Goal: Information Seeking & Learning: Learn about a topic

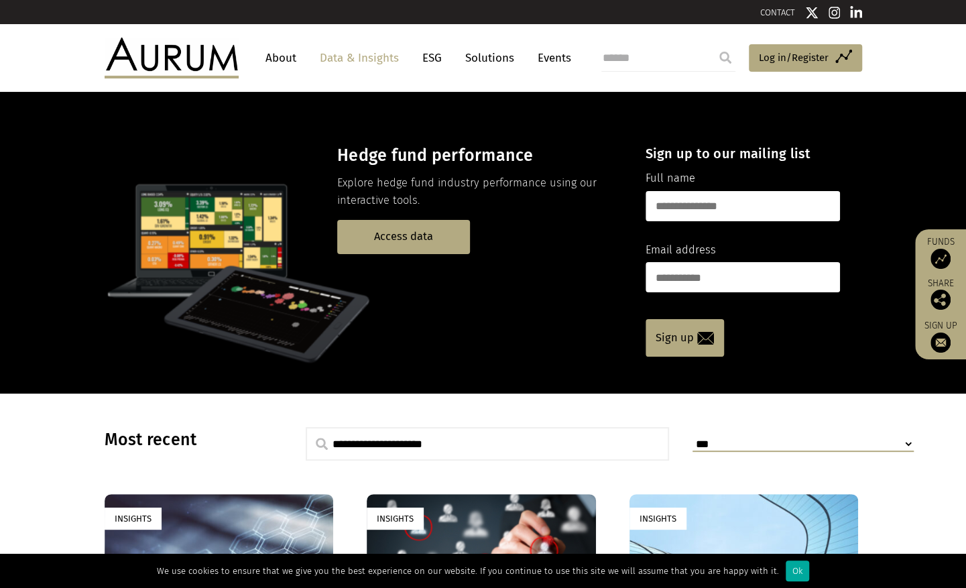
click at [346, 60] on link "Data & Insights" at bounding box center [359, 58] width 92 height 25
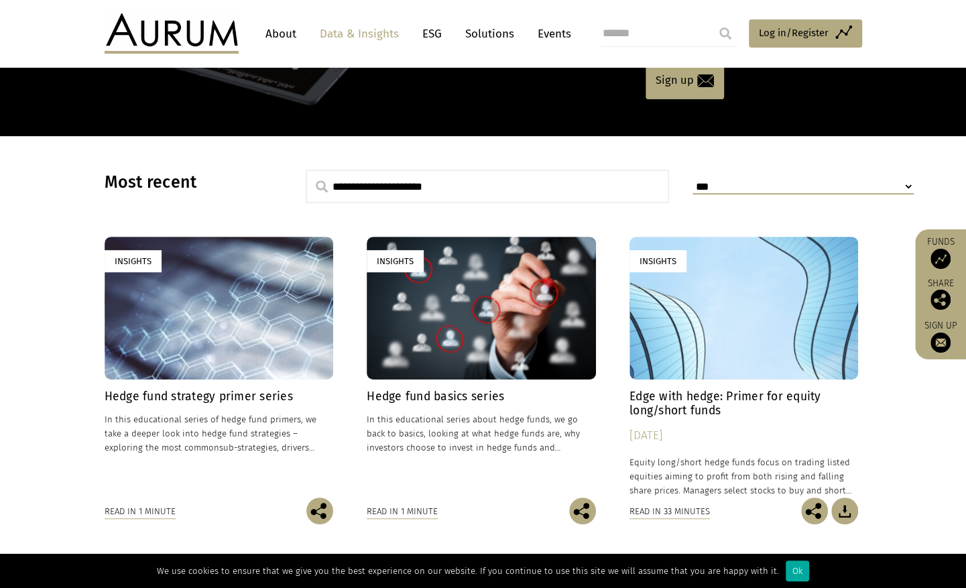
scroll to position [335, 0]
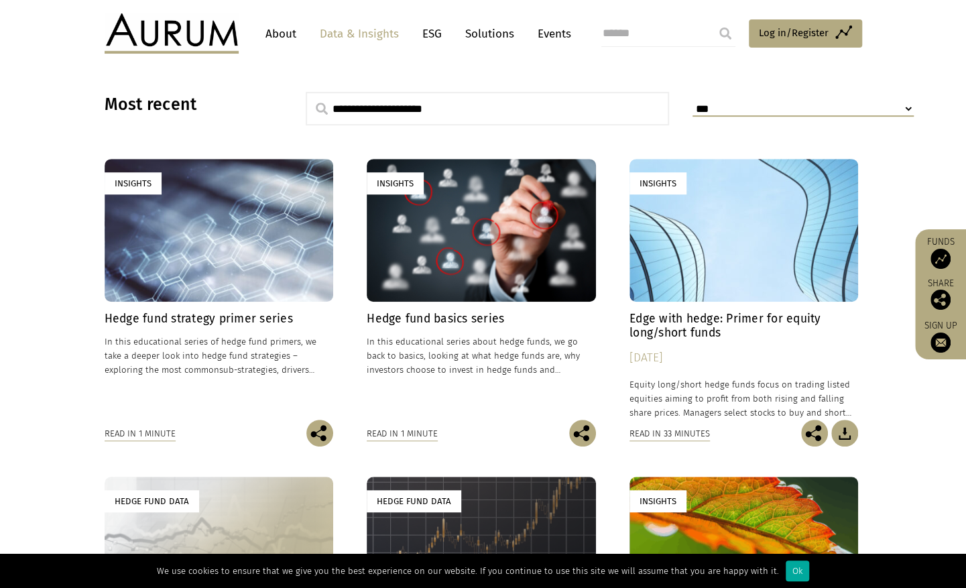
click at [174, 318] on h4 "Hedge fund strategy primer series" at bounding box center [219, 319] width 229 height 14
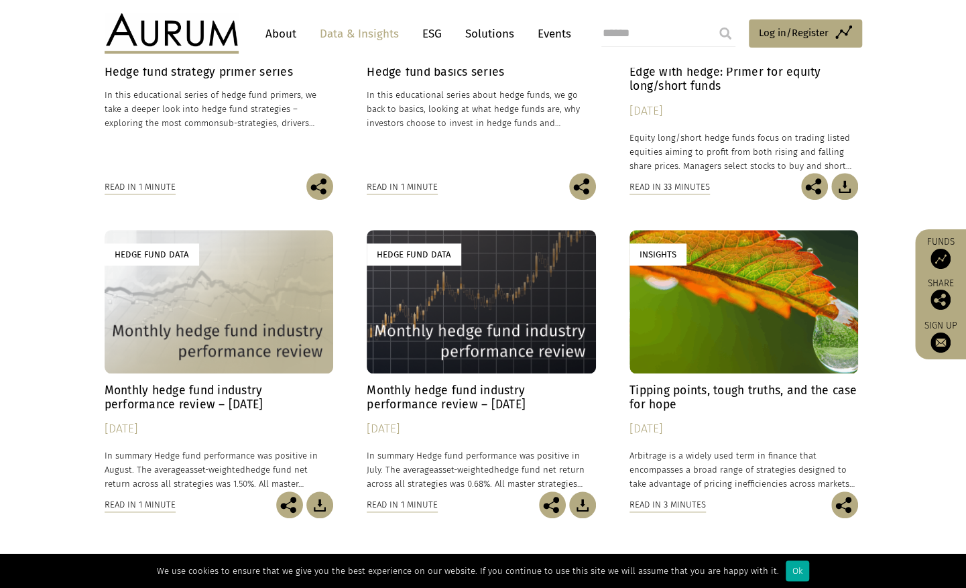
scroll to position [603, 0]
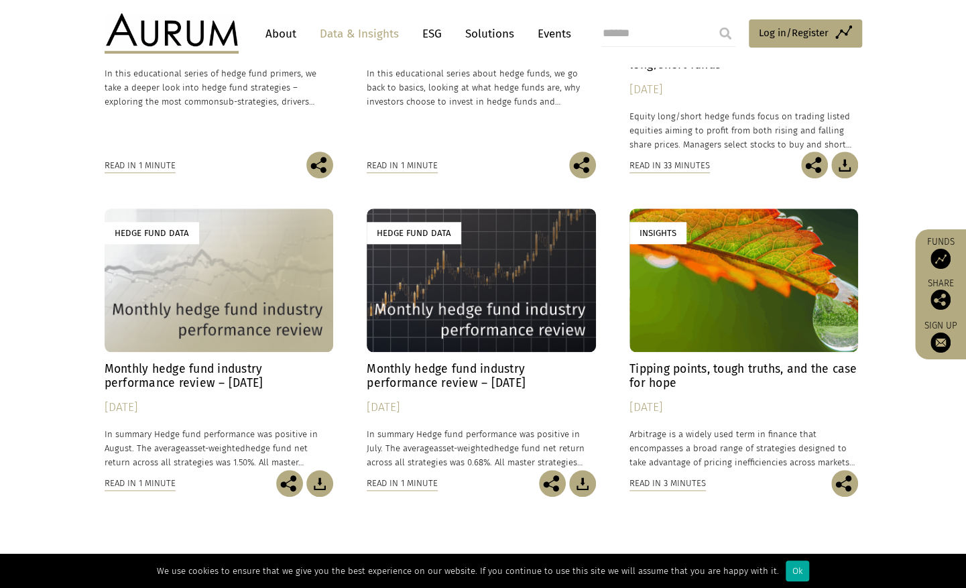
click at [212, 377] on h4 "Monthly hedge fund industry performance review – August 2025" at bounding box center [219, 376] width 229 height 28
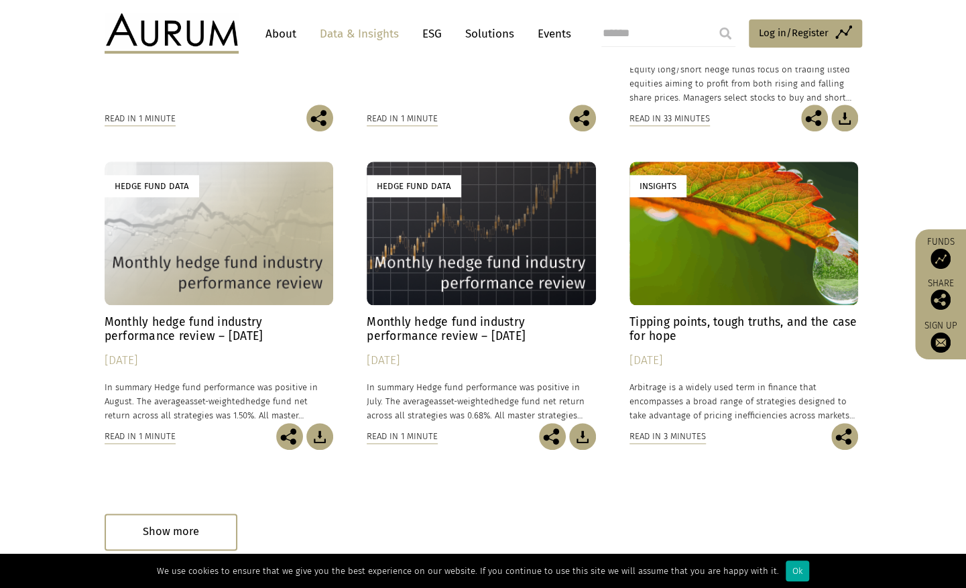
scroll to position [402, 0]
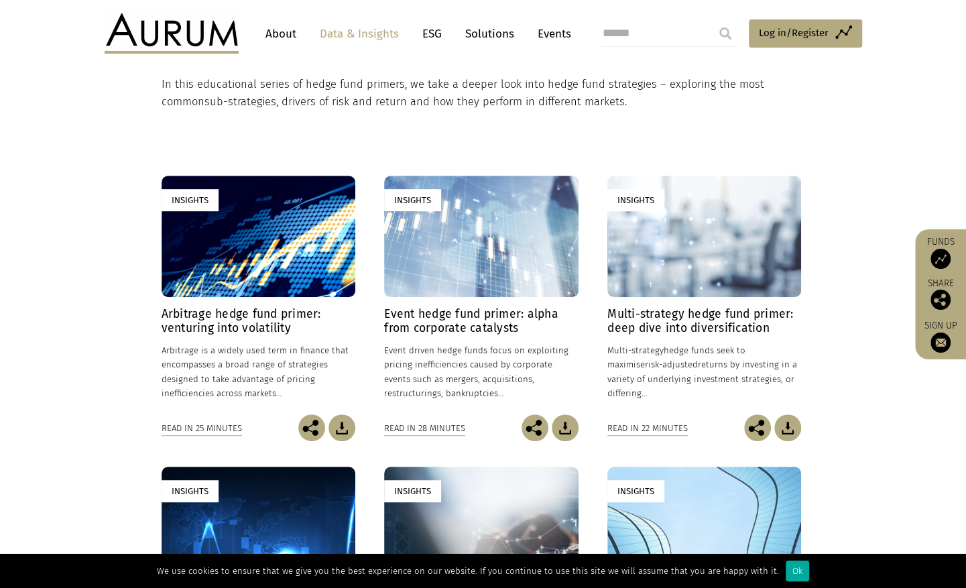
scroll to position [268, 0]
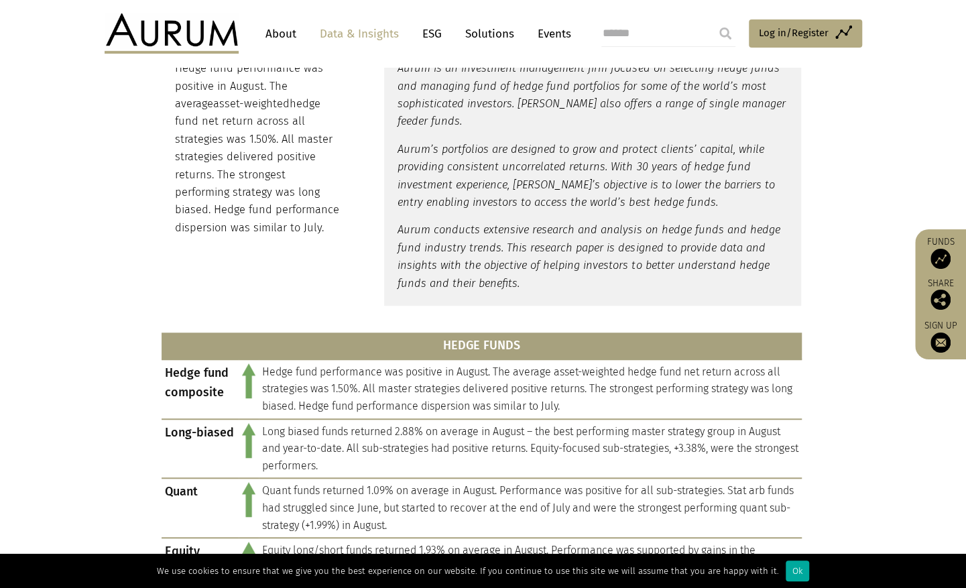
scroll to position [536, 0]
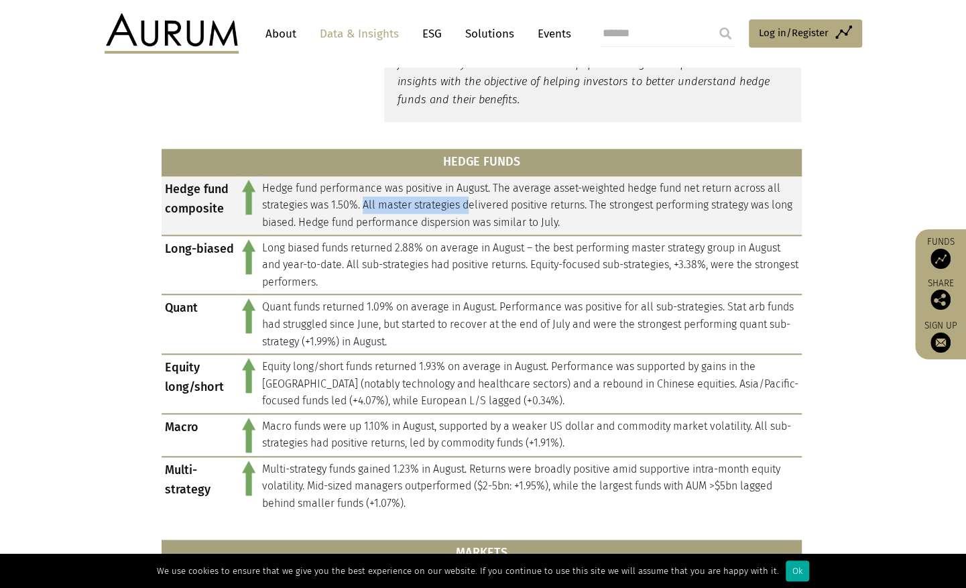
drag, startPoint x: 363, startPoint y: 201, endPoint x: 470, endPoint y: 203, distance: 106.6
click at [470, 203] on td "Hedge fund performance was positive in August. The average asset-weighted hedge…" at bounding box center [530, 206] width 543 height 60
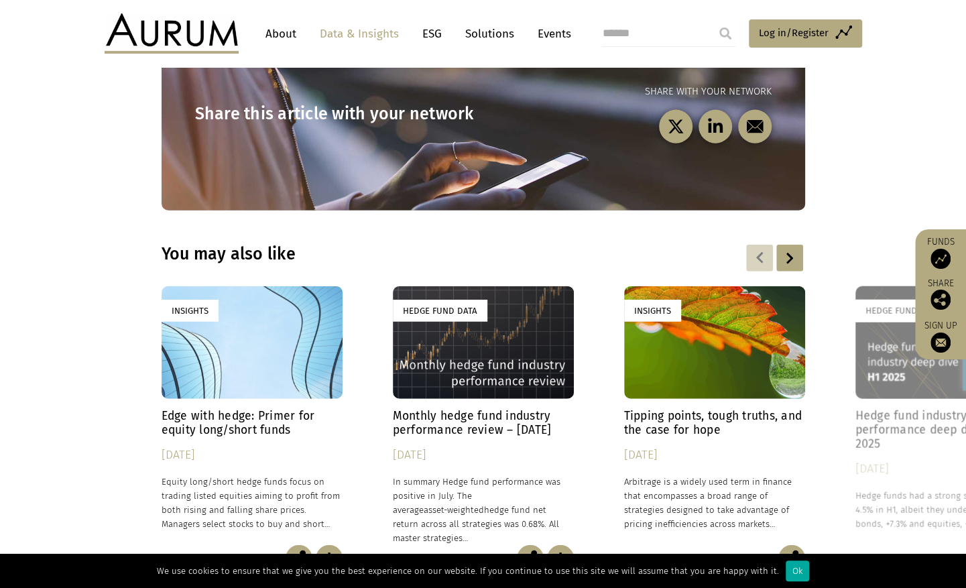
scroll to position [1700, 0]
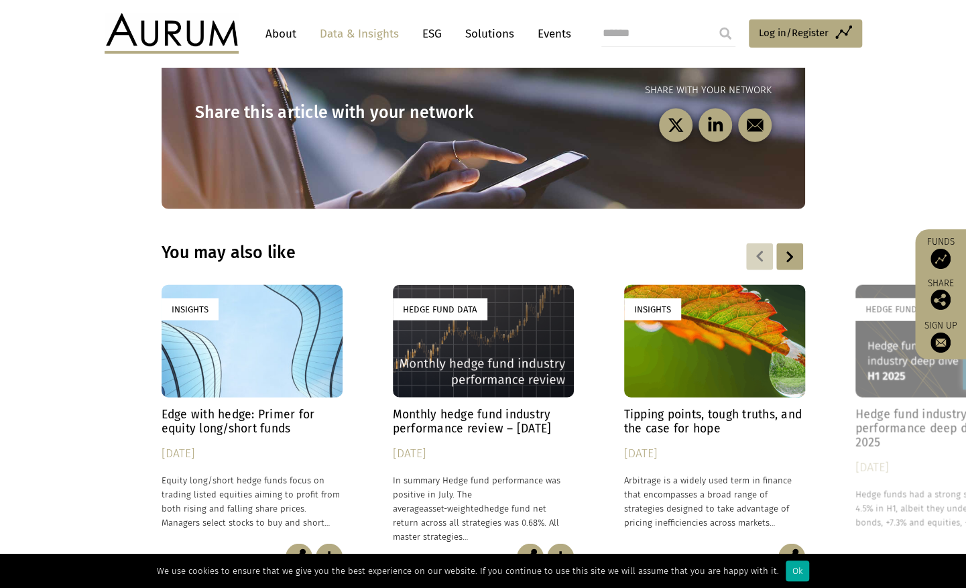
click at [778, 261] on div at bounding box center [789, 256] width 27 height 27
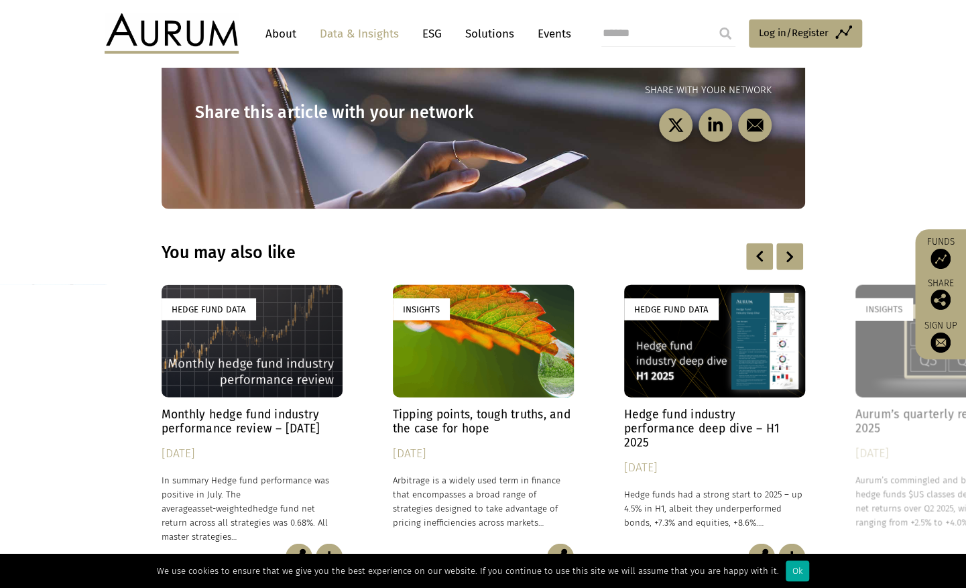
click at [679, 432] on h4 "Hedge fund industry performance deep dive – H1 2025" at bounding box center [714, 428] width 181 height 42
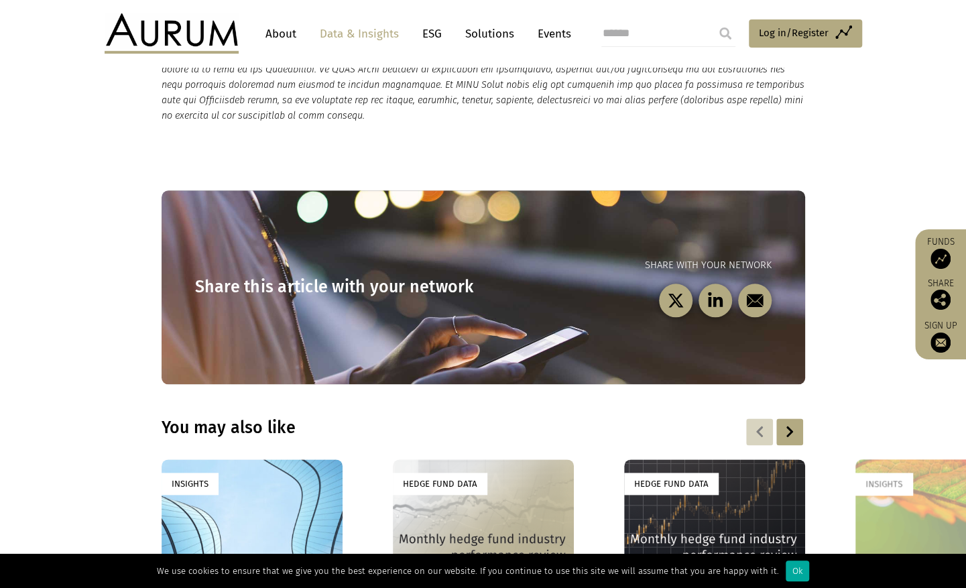
scroll to position [3686, 0]
